Goal: Task Accomplishment & Management: Manage account settings

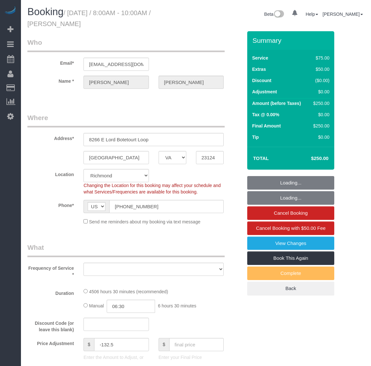
select select "VA"
select select "object:13634"
select select "string:fspay-976425ce-31fb-48c8-949a-40e2ca91fe63"
select select "3001"
select select "3"
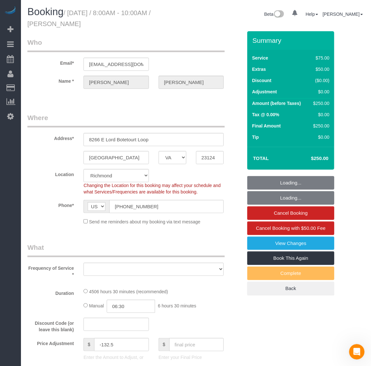
select select "number:6"
select select "number:17"
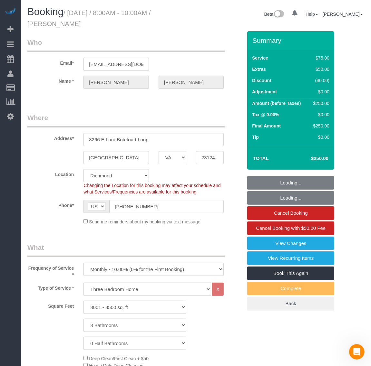
select select "3001"
select select "3"
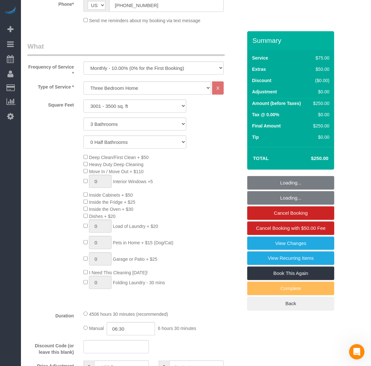
select select "spot109"
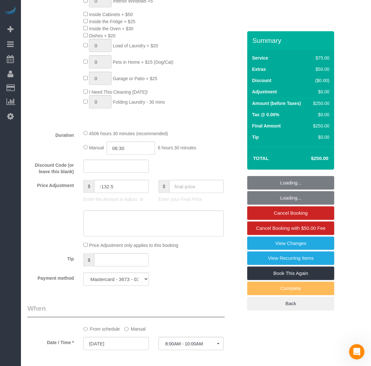
select select "object:13772"
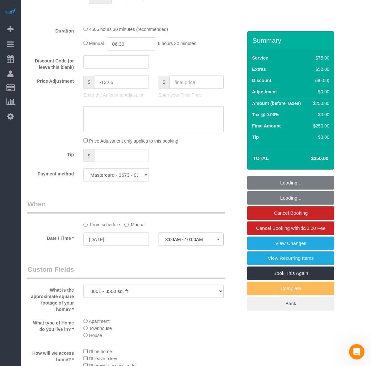
scroll to position [523, 0]
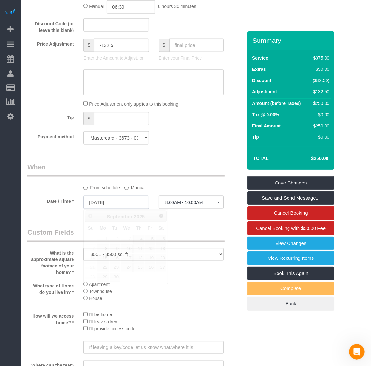
click at [104, 203] on input "[DATE]" at bounding box center [115, 202] width 65 height 13
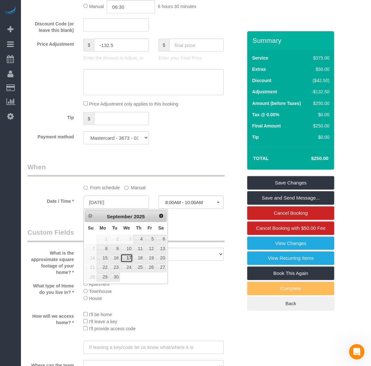
click at [129, 259] on link "17" at bounding box center [126, 258] width 12 height 9
type input "[DATE]"
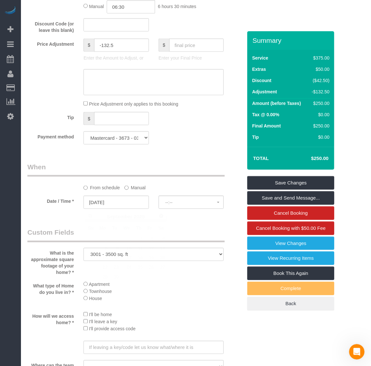
select select "spot123"
click at [188, 205] on span "8:00AM - 10:00AM" at bounding box center [191, 202] width 52 height 5
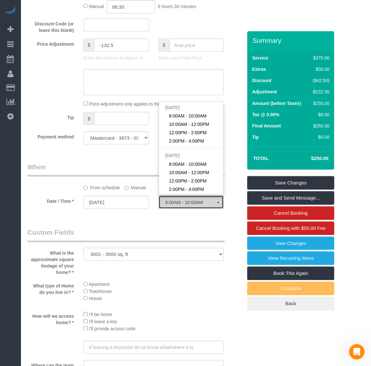
click at [188, 203] on span "8:00AM - 10:00AM" at bounding box center [191, 202] width 52 height 5
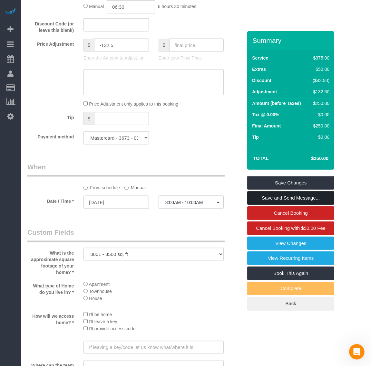
click at [290, 200] on link "Save and Send Message..." at bounding box center [290, 198] width 87 height 14
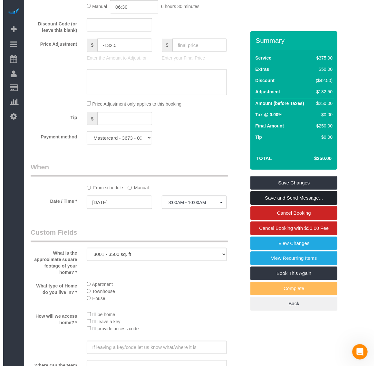
scroll to position [774, 0]
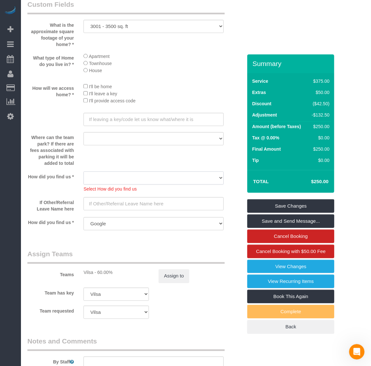
click at [167, 178] on select "Yelp Google Twitter Instagram Nextdoor Facebook Returning Customer Craigslist R…" at bounding box center [153, 177] width 140 height 13
select select "number:35"
click at [83, 172] on select "Yelp Google Twitter Instagram Nextdoor Facebook Returning Customer Craigslist R…" at bounding box center [153, 177] width 140 height 13
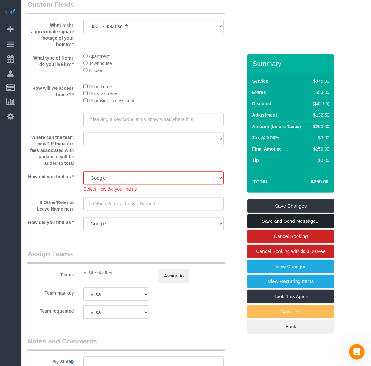
click at [289, 220] on link "Save and Send Message..." at bounding box center [290, 221] width 87 height 14
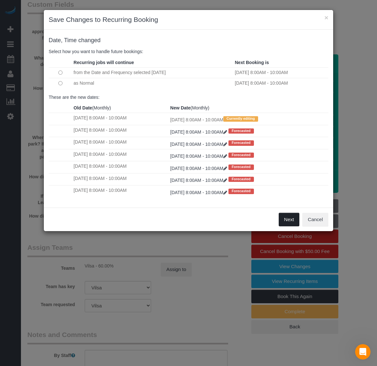
click at [291, 220] on button "Next" at bounding box center [288, 220] width 21 height 14
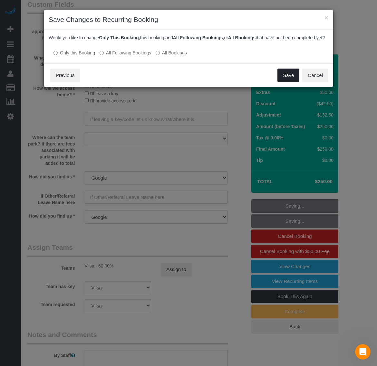
click at [290, 82] on button "Save" at bounding box center [288, 76] width 22 height 14
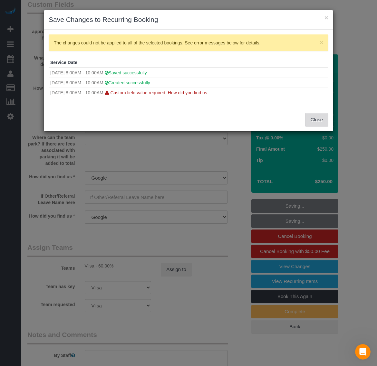
click at [316, 120] on button "Close" at bounding box center [316, 120] width 23 height 14
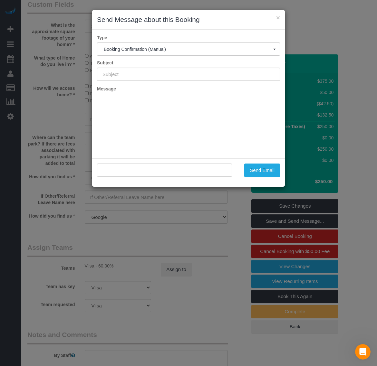
type input "Booking Confirmed!"
type input ""[PERSON_NAME]" <[EMAIL_ADDRESS][DOMAIN_NAME]>"
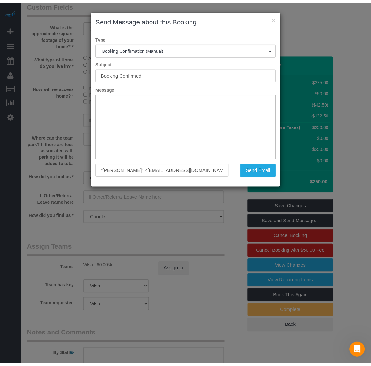
scroll to position [0, 0]
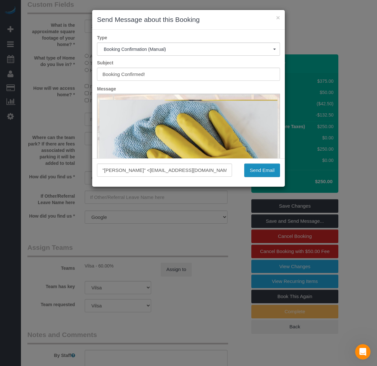
click at [264, 166] on button "Send Email" at bounding box center [262, 171] width 36 height 14
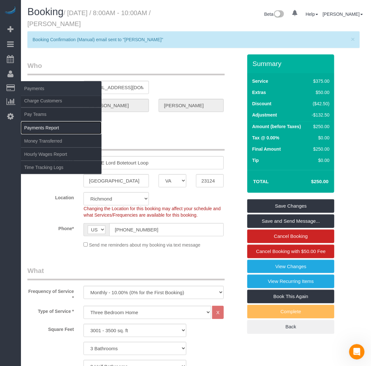
click at [55, 125] on link "Payments Report" at bounding box center [61, 127] width 80 height 13
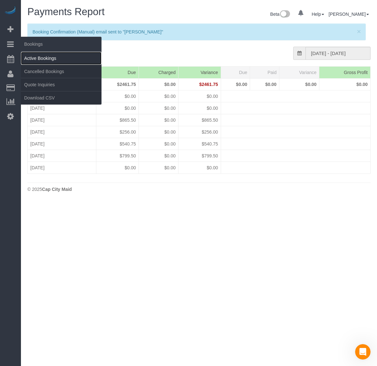
click at [31, 56] on link "Active Bookings" at bounding box center [61, 58] width 80 height 13
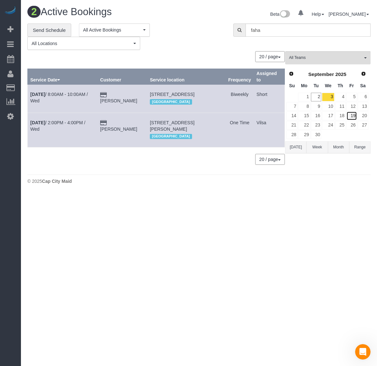
click at [356, 115] on link "19" at bounding box center [351, 115] width 11 height 9
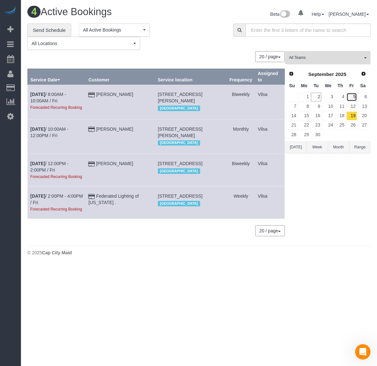
click at [355, 96] on link "5" at bounding box center [351, 97] width 11 height 9
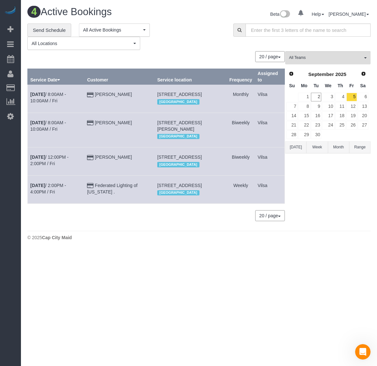
click at [346, 98] on td "5" at bounding box center [351, 96] width 11 height 9
click at [343, 97] on link "4" at bounding box center [340, 97] width 11 height 9
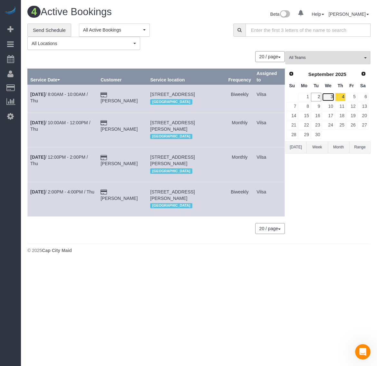
click at [333, 97] on link "3" at bounding box center [328, 97] width 12 height 9
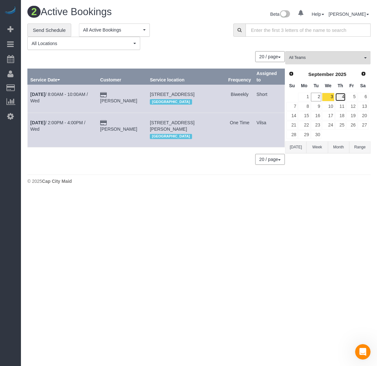
click at [341, 98] on link "4" at bounding box center [340, 97] width 11 height 9
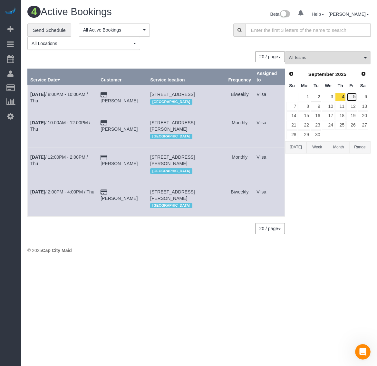
click at [347, 94] on link "5" at bounding box center [351, 97] width 11 height 9
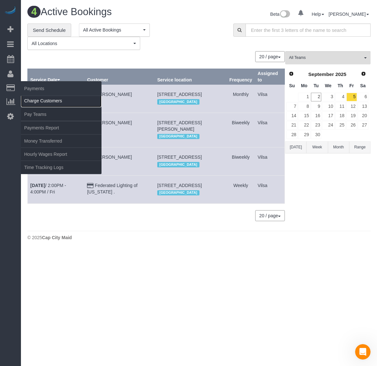
click at [56, 98] on link "Charge Customers" at bounding box center [61, 100] width 80 height 13
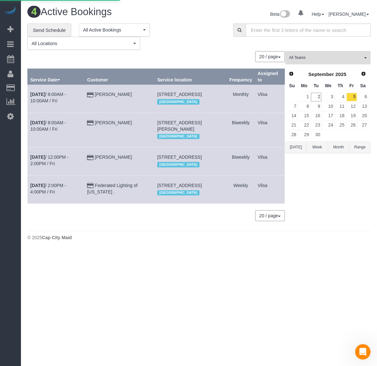
select select
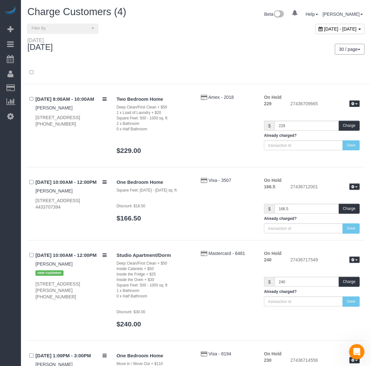
click at [324, 30] on span "[DATE] - [DATE]" at bounding box center [340, 28] width 33 height 5
type input "**********"
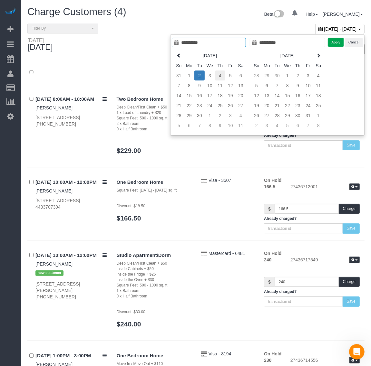
type input "**********"
click at [215, 76] on td "4" at bounding box center [220, 75] width 10 height 10
type input "**********"
click at [211, 76] on td "3" at bounding box center [209, 75] width 10 height 10
click at [210, 76] on td "3" at bounding box center [209, 75] width 10 height 10
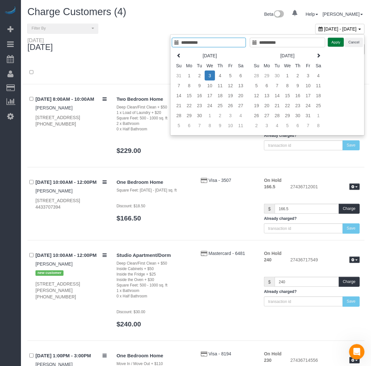
click at [332, 41] on button "Apply" at bounding box center [335, 42] width 16 height 9
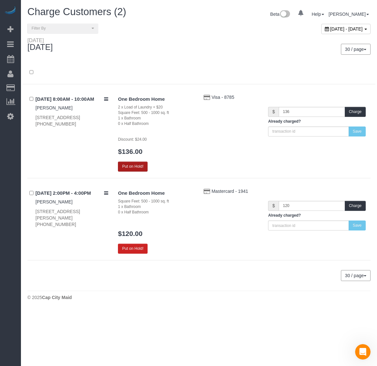
click at [141, 167] on button "Put on Hold!" at bounding box center [133, 167] width 30 height 10
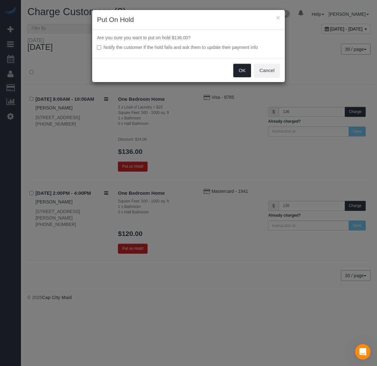
click at [240, 72] on button "OK" at bounding box center [242, 71] width 18 height 14
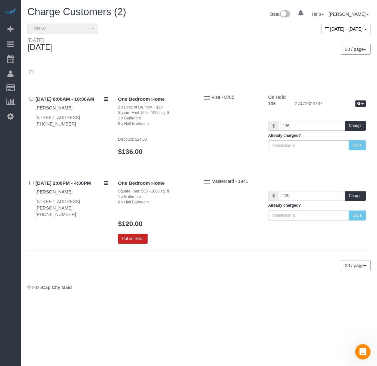
drag, startPoint x: 34, startPoint y: 223, endPoint x: 77, endPoint y: 209, distance: 44.4
click at [77, 209] on div "[DATE] 2:00PM - 4:00PM [PERSON_NAME] [STREET_ADDRESS][PERSON_NAME] [PHONE_NUMBE…" at bounding box center [70, 198] width 86 height 40
copy div "[STREET_ADDRESS][PERSON_NAME]"
click at [129, 240] on button "Put on Hold!" at bounding box center [133, 239] width 30 height 10
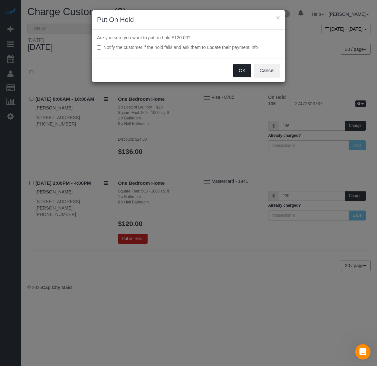
click at [246, 74] on button "OK" at bounding box center [242, 71] width 18 height 14
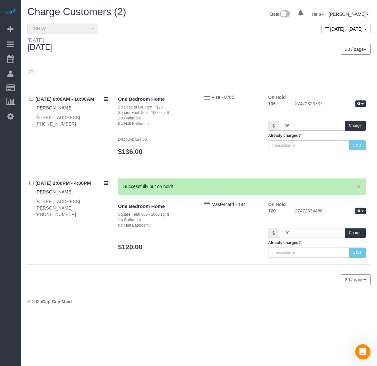
click at [330, 27] on span "[DATE] - [DATE]" at bounding box center [346, 28] width 33 height 5
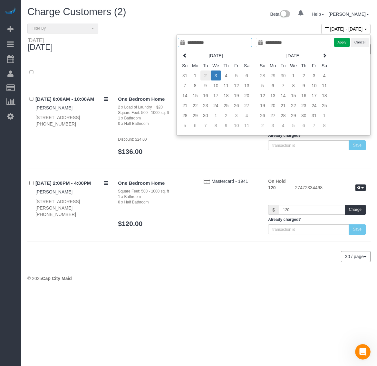
type input "**********"
click at [204, 76] on td "2" at bounding box center [205, 75] width 10 height 10
type input "**********"
click at [204, 76] on td "2" at bounding box center [205, 75] width 10 height 10
type input "**********"
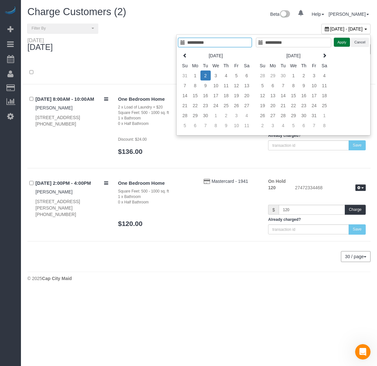
click at [338, 43] on button "Apply" at bounding box center [341, 42] width 16 height 9
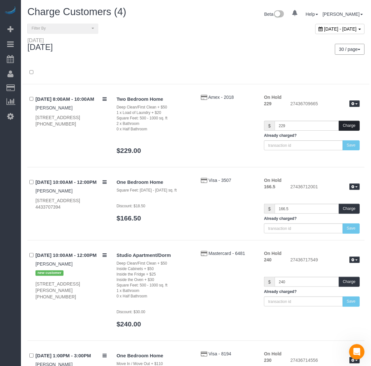
click at [346, 126] on button "Charge" at bounding box center [348, 126] width 21 height 10
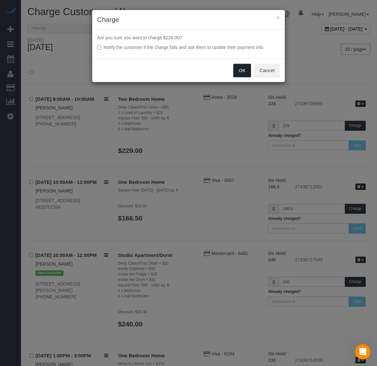
click at [242, 72] on button "OK" at bounding box center [242, 71] width 18 height 14
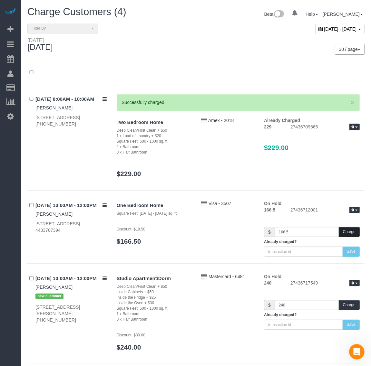
click at [346, 234] on button "Charge" at bounding box center [348, 232] width 21 height 10
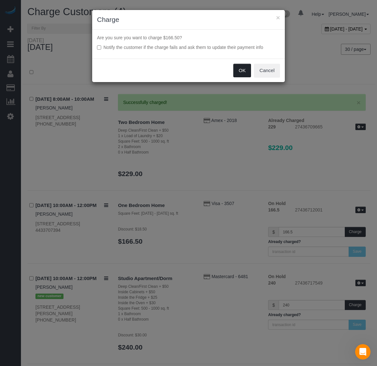
click at [237, 70] on button "OK" at bounding box center [242, 71] width 18 height 14
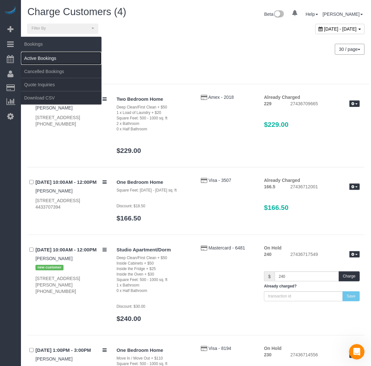
click at [46, 60] on link "Active Bookings" at bounding box center [61, 58] width 80 height 13
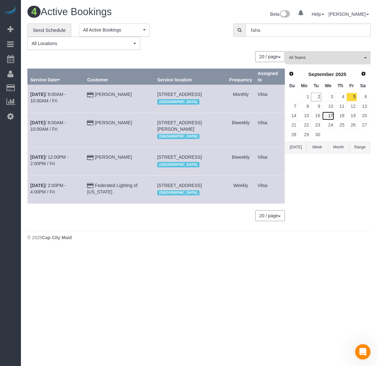
click at [331, 117] on link "17" at bounding box center [328, 115] width 12 height 9
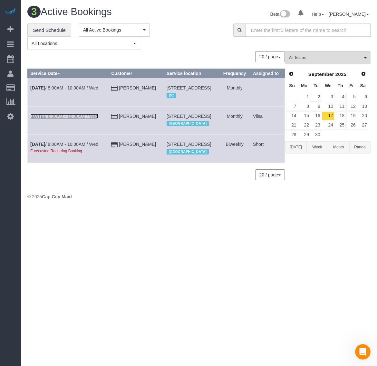
click at [38, 119] on b "[DATE]" at bounding box center [37, 116] width 15 height 5
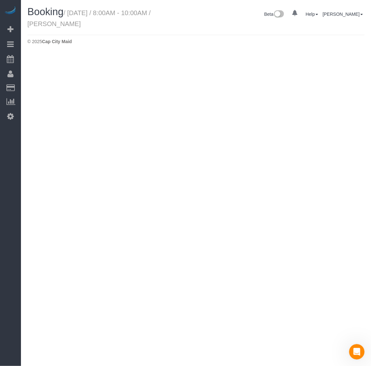
select select "VA"
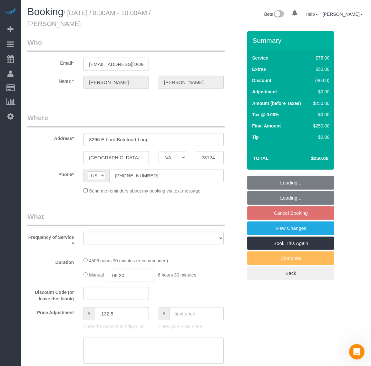
select select "object:15993"
select select "number:6"
select select "number:35"
select select "number:17"
select select "string:fspay-976425ce-31fb-48c8-949a-40e2ca91fe63"
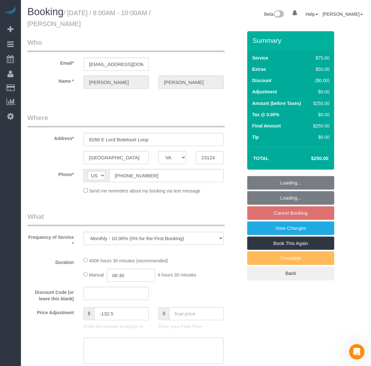
select select "spot140"
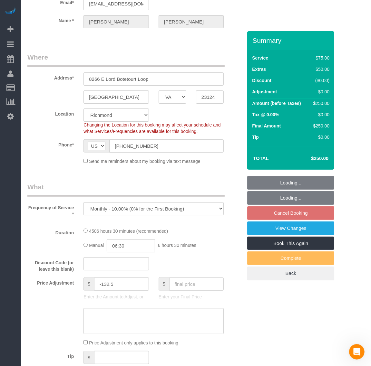
select select "object:16044"
select select "3001"
select select "3"
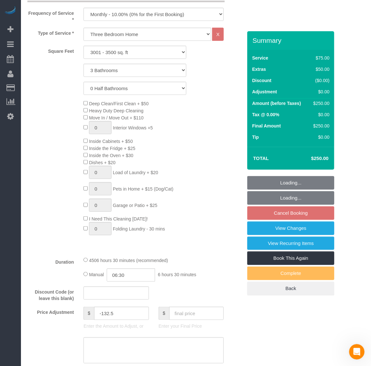
select select "3001"
select select "3"
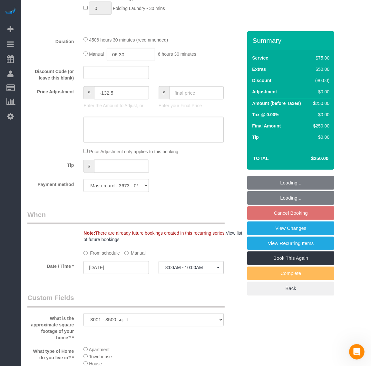
scroll to position [483, 0]
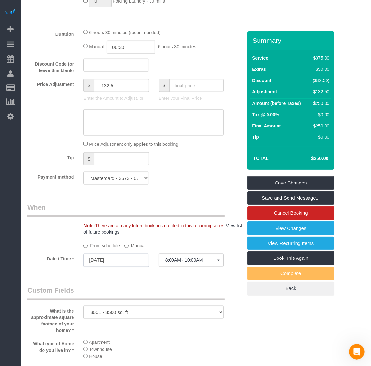
click at [115, 261] on input "[DATE]" at bounding box center [115, 260] width 65 height 13
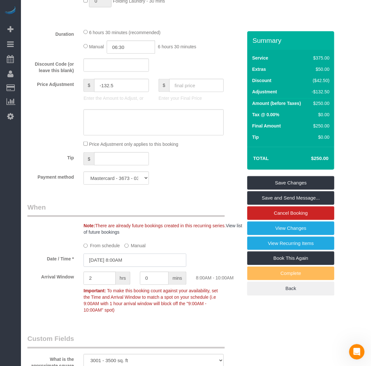
click at [99, 259] on input "[DATE] 8:00AM" at bounding box center [134, 260] width 103 height 13
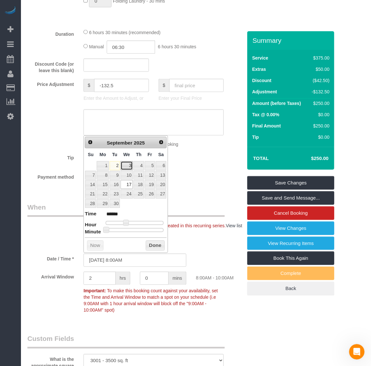
click at [126, 165] on link "3" at bounding box center [126, 165] width 12 height 9
type input "[DATE] 8:00AM"
click at [155, 249] on button "Done" at bounding box center [155, 245] width 19 height 10
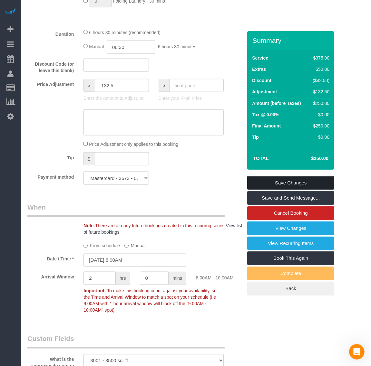
click at [288, 180] on link "Save Changes" at bounding box center [290, 183] width 87 height 14
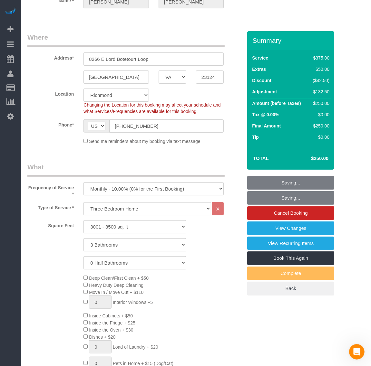
scroll to position [0, 0]
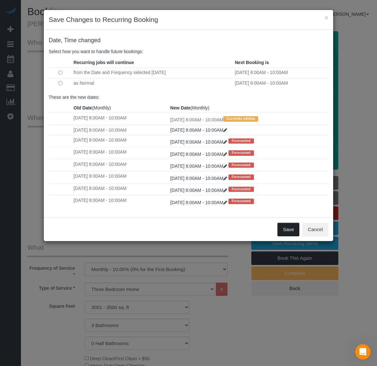
click at [289, 232] on button "Save" at bounding box center [288, 230] width 22 height 14
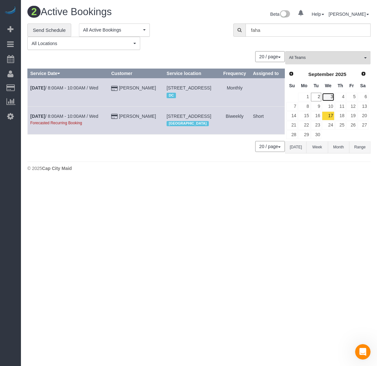
click at [332, 94] on link "3" at bounding box center [328, 97] width 12 height 9
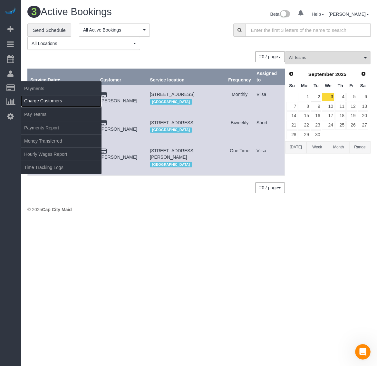
click at [50, 99] on link "Charge Customers" at bounding box center [61, 100] width 80 height 13
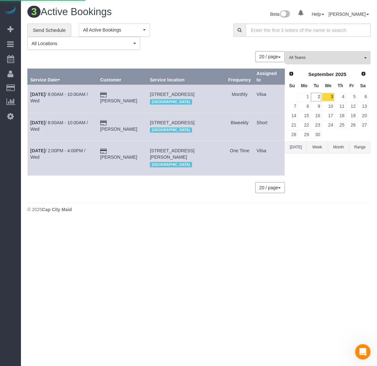
select select
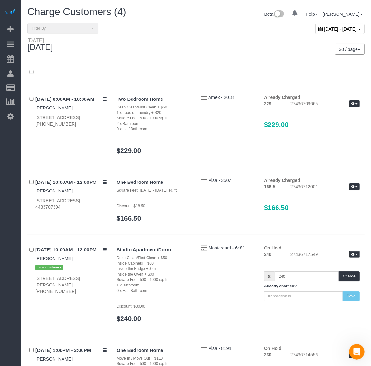
drag, startPoint x: 300, startPoint y: 32, endPoint x: 298, endPoint y: 36, distance: 4.8
click at [315, 32] on div "[DATE] - [DATE]" at bounding box center [339, 29] width 49 height 10
type input "**********"
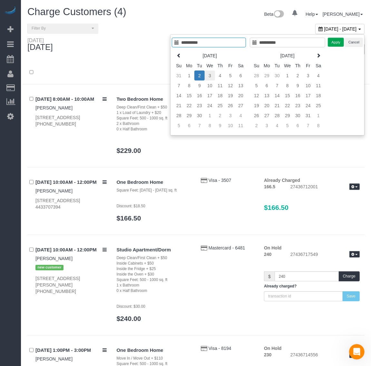
type input "**********"
click at [210, 75] on td "3" at bounding box center [209, 75] width 10 height 10
type input "**********"
click at [210, 75] on td "3" at bounding box center [209, 75] width 10 height 10
click at [337, 42] on button "Apply" at bounding box center [335, 42] width 16 height 9
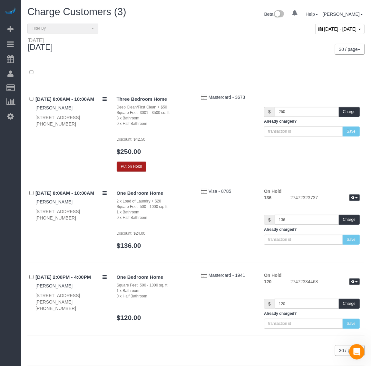
click at [134, 169] on button "Put on Hold!" at bounding box center [132, 167] width 30 height 10
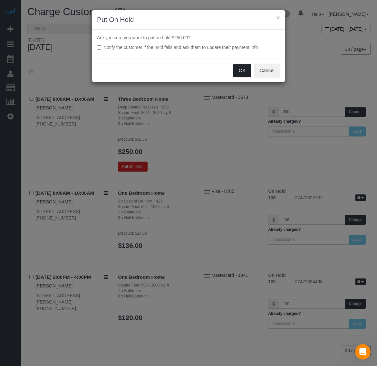
click at [240, 68] on button "OK" at bounding box center [242, 71] width 18 height 14
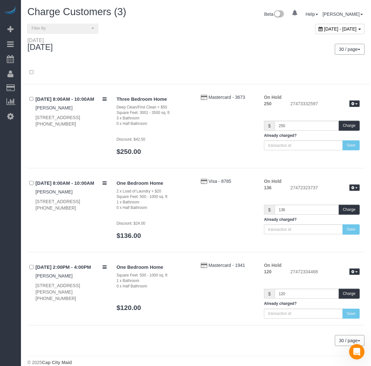
click at [315, 25] on div "[DATE] - [DATE]" at bounding box center [339, 29] width 49 height 10
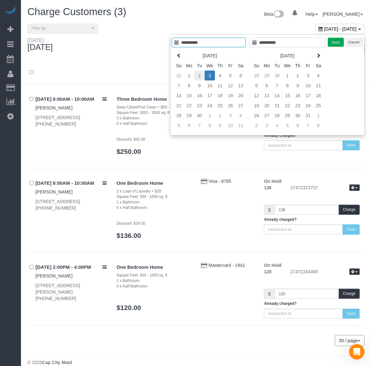
type input "**********"
click at [199, 77] on td "2" at bounding box center [199, 75] width 10 height 10
type input "**********"
click at [199, 77] on td "2" at bounding box center [199, 75] width 10 height 10
type input "**********"
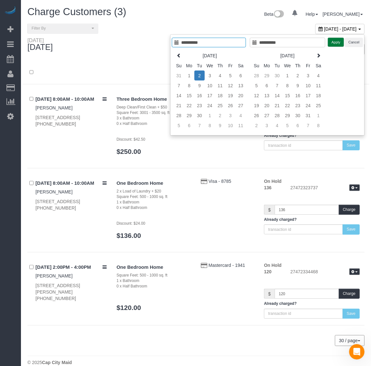
click at [332, 44] on button "Apply" at bounding box center [335, 42] width 16 height 9
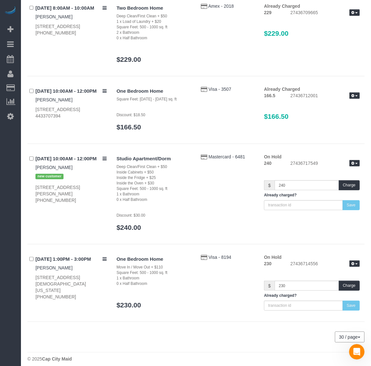
scroll to position [96, 0]
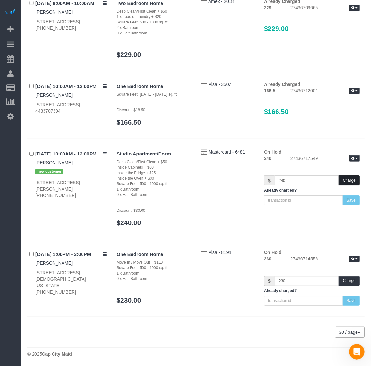
click at [347, 180] on button "Charge" at bounding box center [348, 180] width 21 height 10
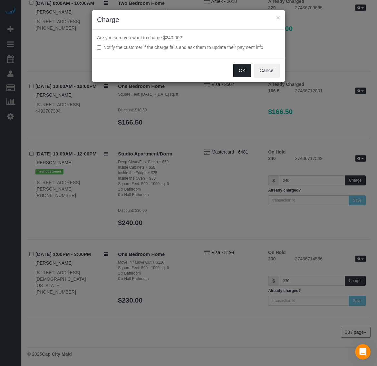
click at [236, 69] on button "OK" at bounding box center [242, 71] width 18 height 14
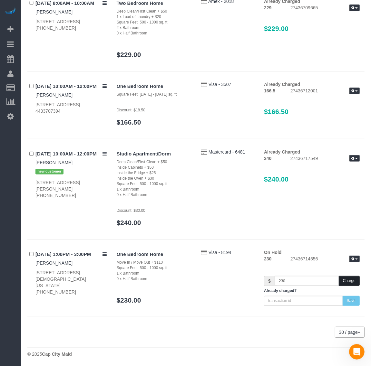
click at [352, 278] on button "Charge" at bounding box center [348, 281] width 21 height 10
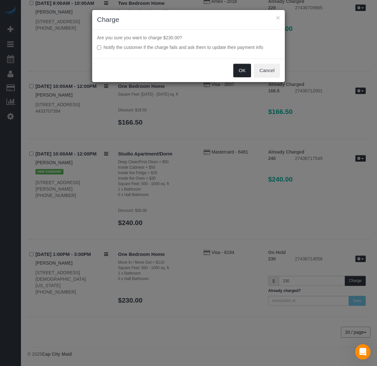
click at [238, 68] on button "OK" at bounding box center [242, 71] width 18 height 14
